Goal: Task Accomplishment & Management: Manage account settings

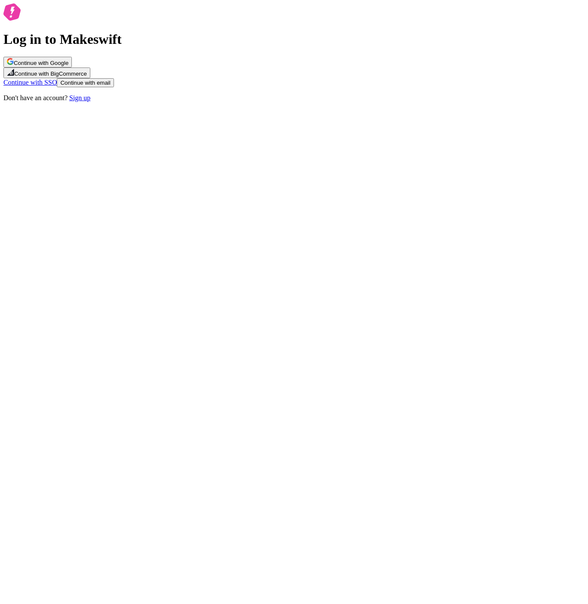
click at [114, 87] on button "Continue with email" at bounding box center [85, 82] width 57 height 9
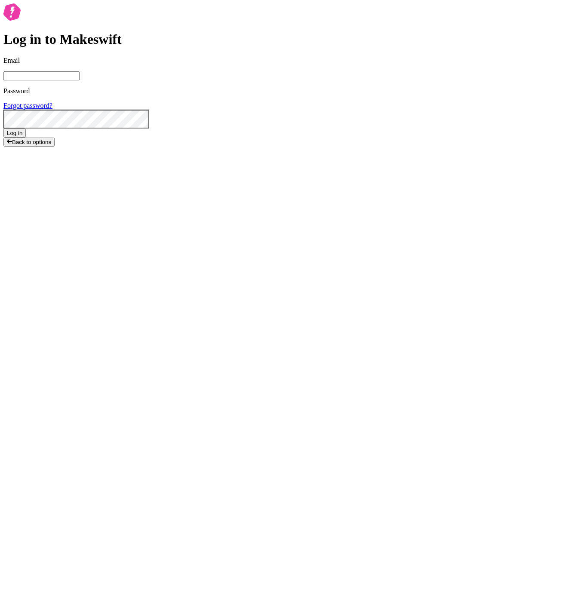
click at [80, 80] on input "Email" at bounding box center [41, 75] width 76 height 9
click at [3, 154] on com-1password-button at bounding box center [3, 154] width 0 height 0
click at [80, 80] on input "Email" at bounding box center [41, 75] width 76 height 9
type input "joshuawootonn@gmail.com"
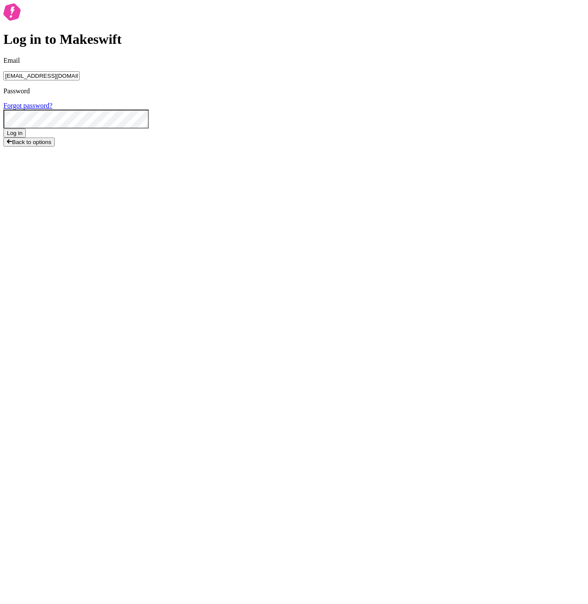
click at [3, 129] on button "Log in" at bounding box center [14, 133] width 22 height 9
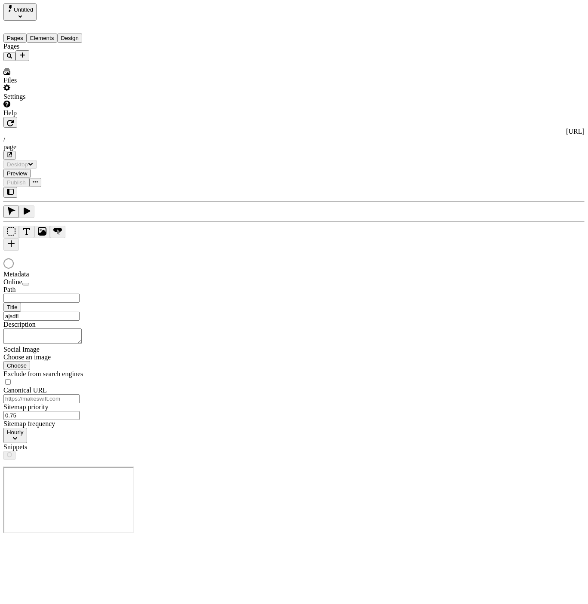
type input "ajsdflk"
type input "/page"
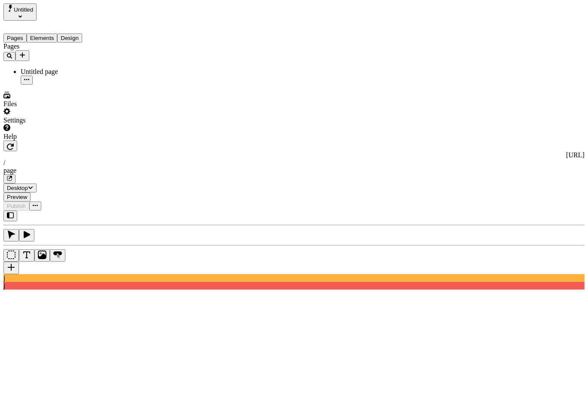
type input "ajsdklfjasdkl"
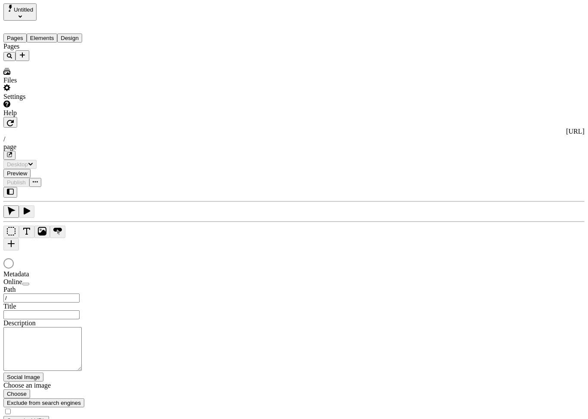
click at [80, 311] on input "text" at bounding box center [41, 315] width 76 height 9
type input "/page"
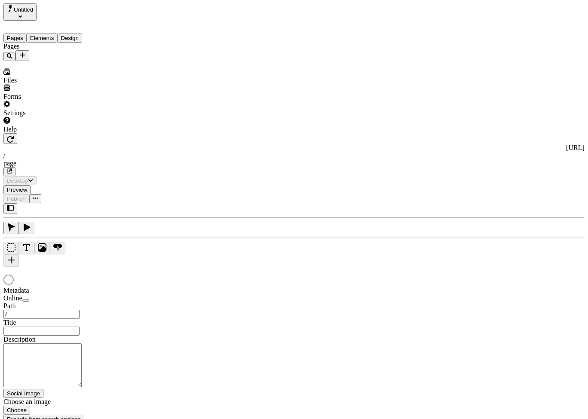
type input "/page"
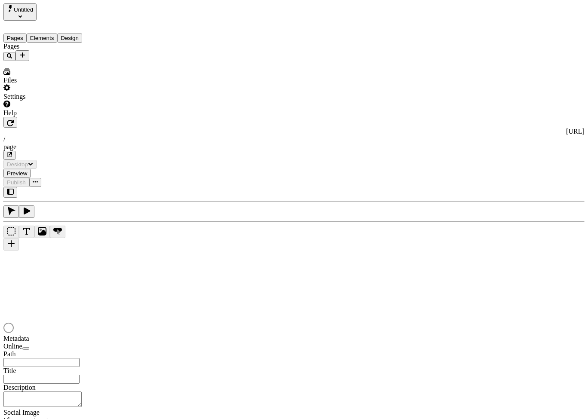
type input "/page"
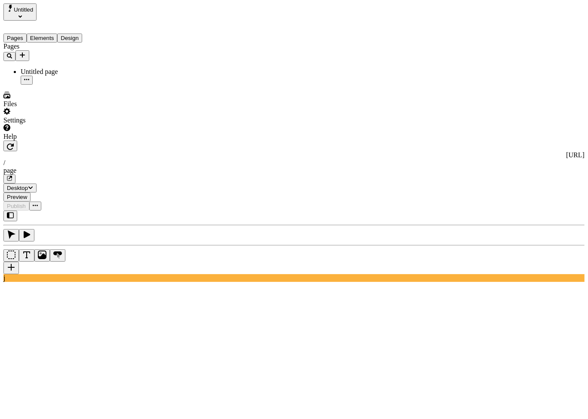
type input "asdfasdf"
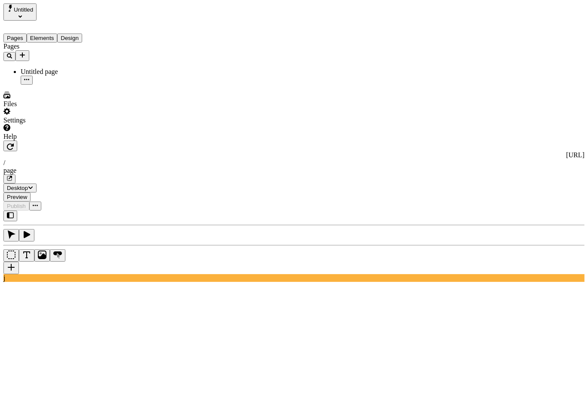
drag, startPoint x: 64, startPoint y: 117, endPoint x: 65, endPoint y: 111, distance: 6.0
click at [64, 85] on div "Pages Untitled page" at bounding box center [54, 64] width 103 height 42
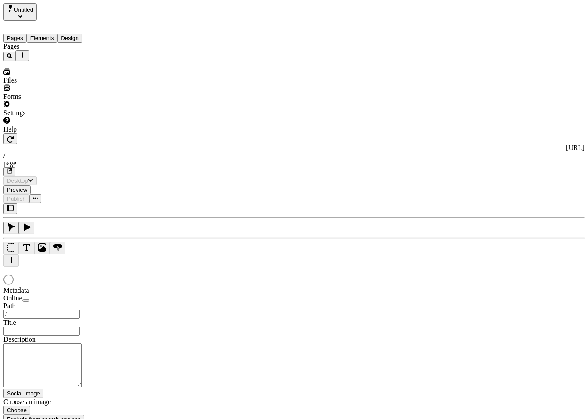
type input "/page"
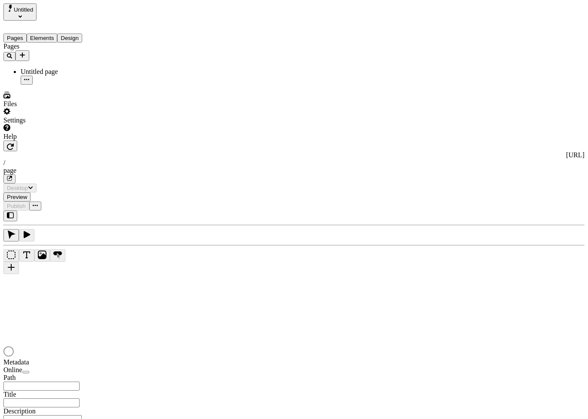
type input "/page"
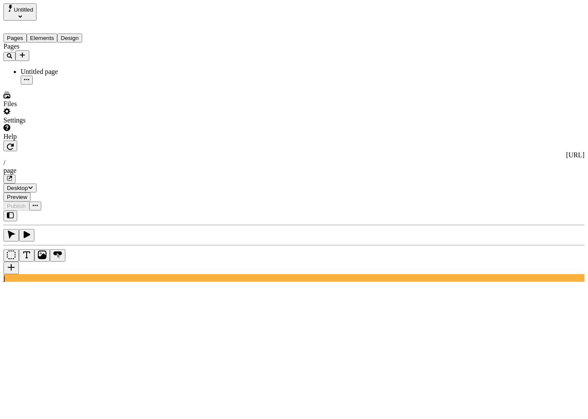
type input "asjdklfajsd"
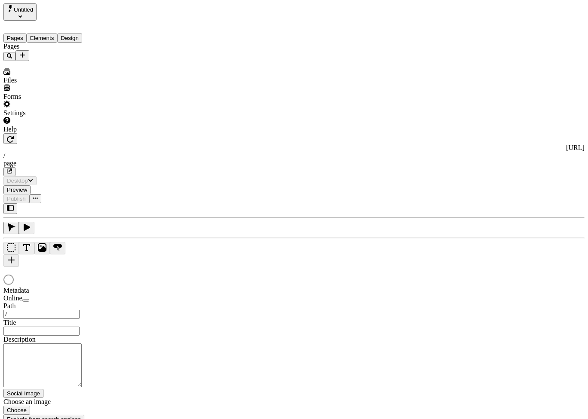
type input "/page"
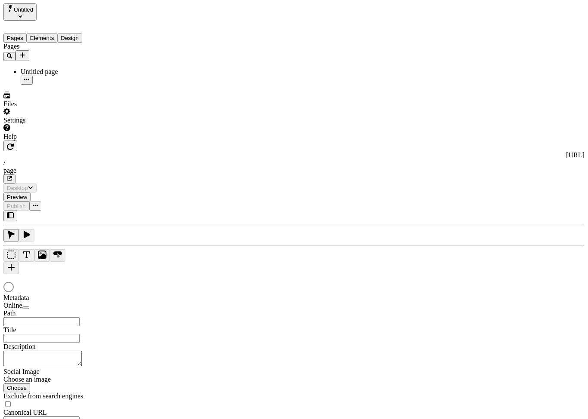
type input "/page"
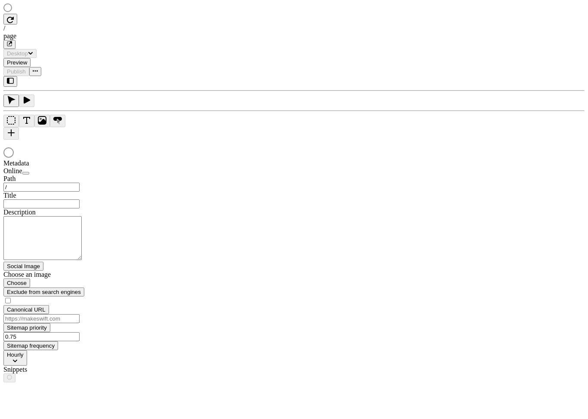
type input "/page"
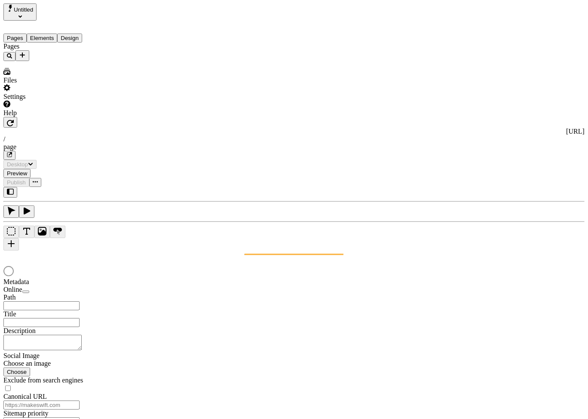
type input "/page"
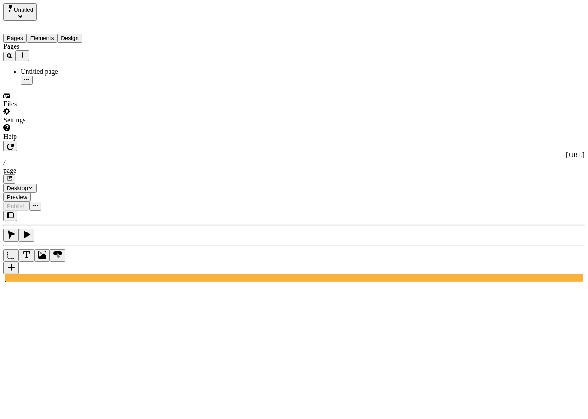
type input "asdfasdf"
click at [77, 85] on div "Pages Untitled page" at bounding box center [54, 64] width 103 height 42
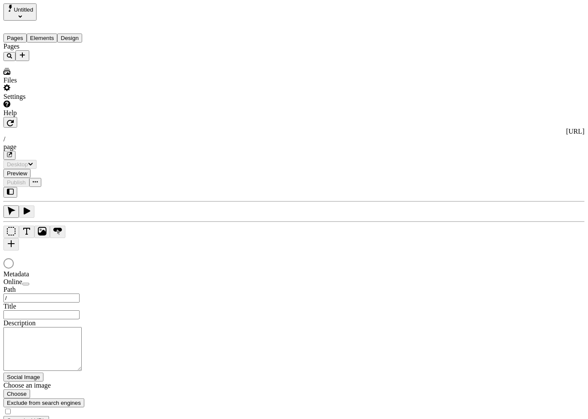
type input "/page"
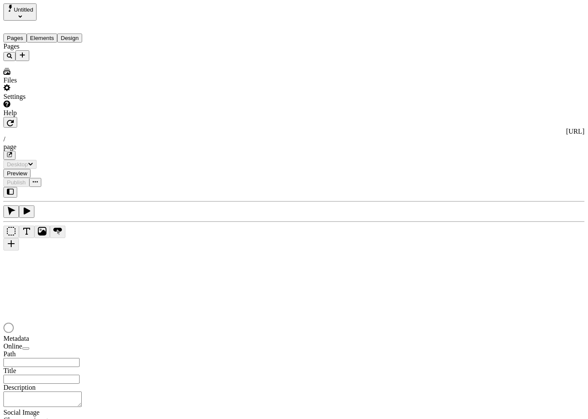
type input "/page"
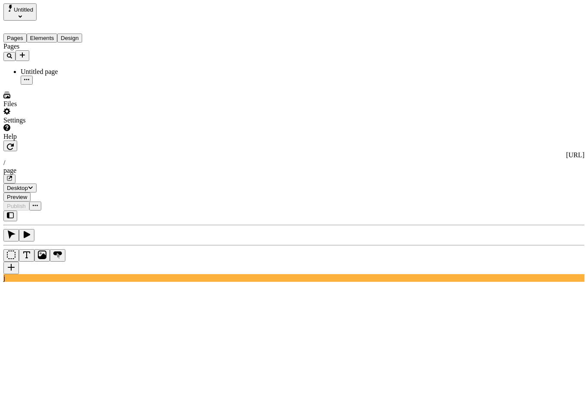
type input "asdf"
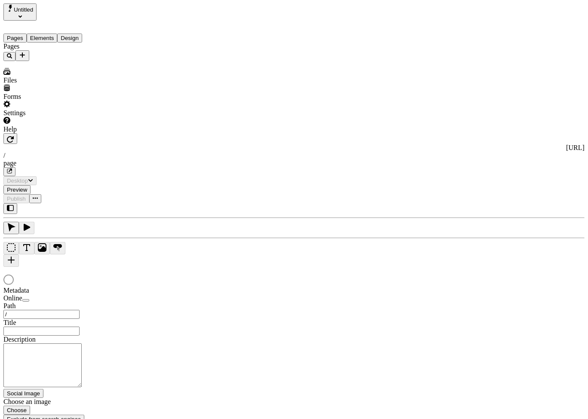
type input "/page"
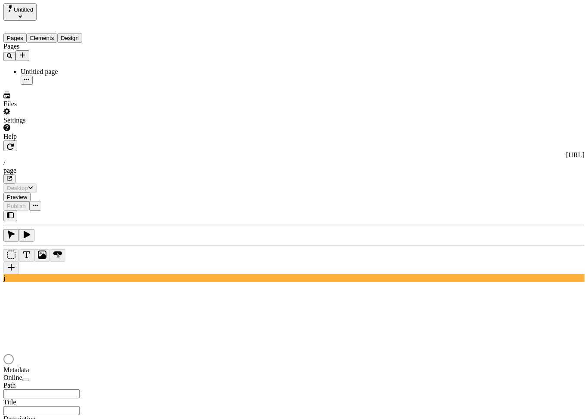
type input "/page"
click at [65, 85] on div "Pages Untitled page" at bounding box center [54, 64] width 103 height 42
type input "asdf"
click at [62, 85] on div "Pages Untitled page" at bounding box center [54, 64] width 103 height 42
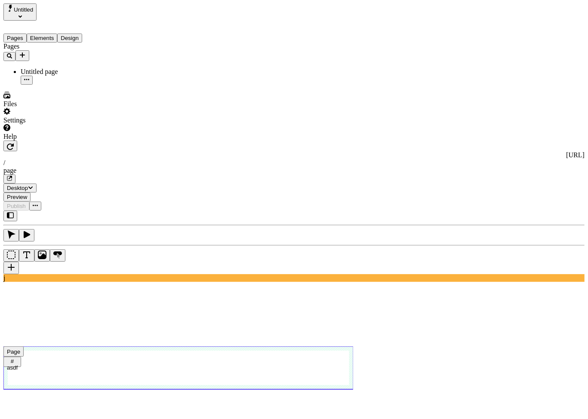
click at [161, 347] on use at bounding box center [178, 368] width 350 height 43
